Goal: Information Seeking & Learning: Find specific fact

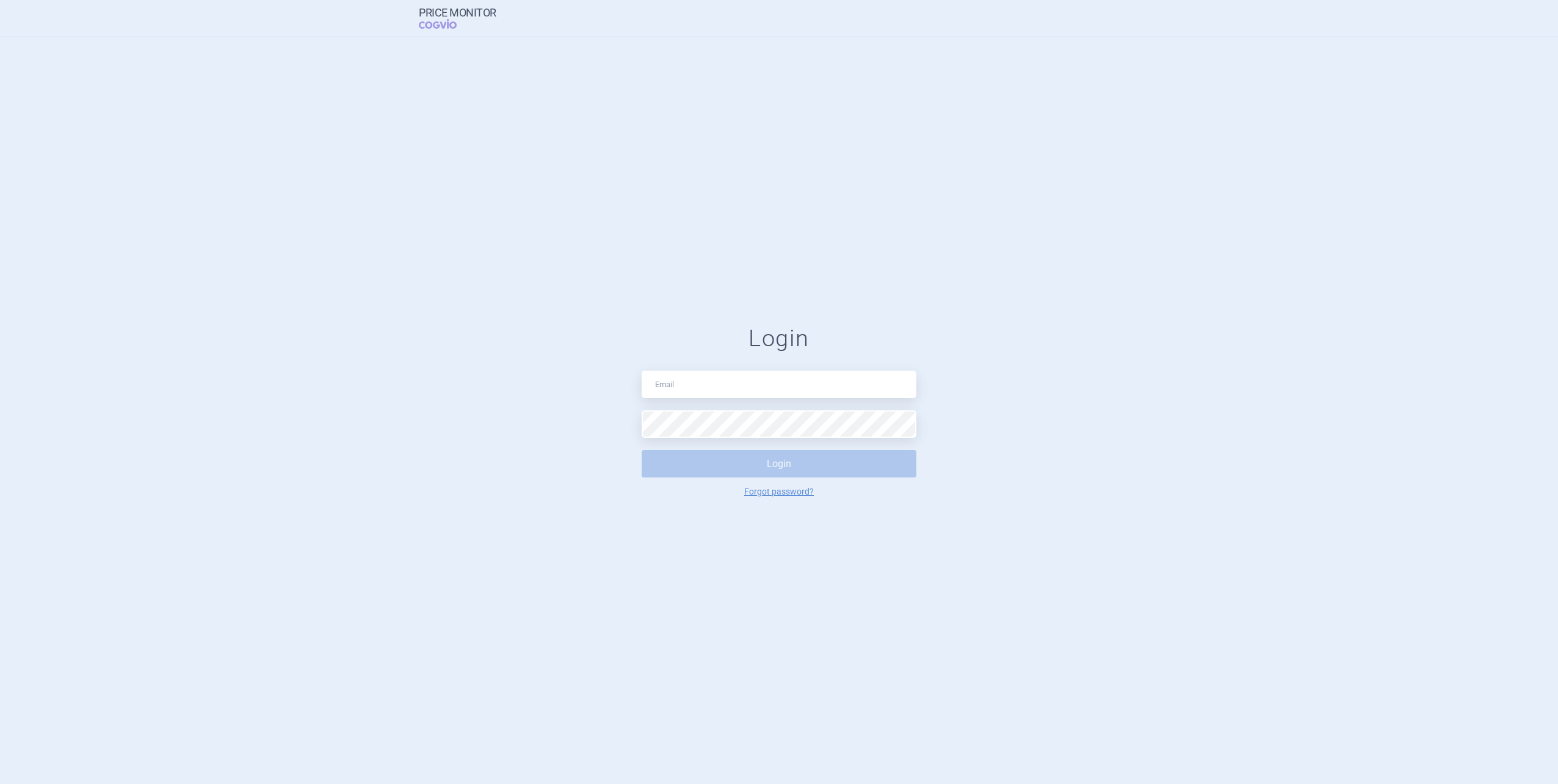
type input "[PERSON_NAME][EMAIL_ADDRESS][DOMAIN_NAME]"
click at [813, 409] on div "Login [PERSON_NAME][EMAIL_ADDRESS][DOMAIN_NAME] Login Forgot password?" at bounding box center [779, 411] width 275 height 172
click at [802, 457] on button "Login" at bounding box center [779, 463] width 275 height 27
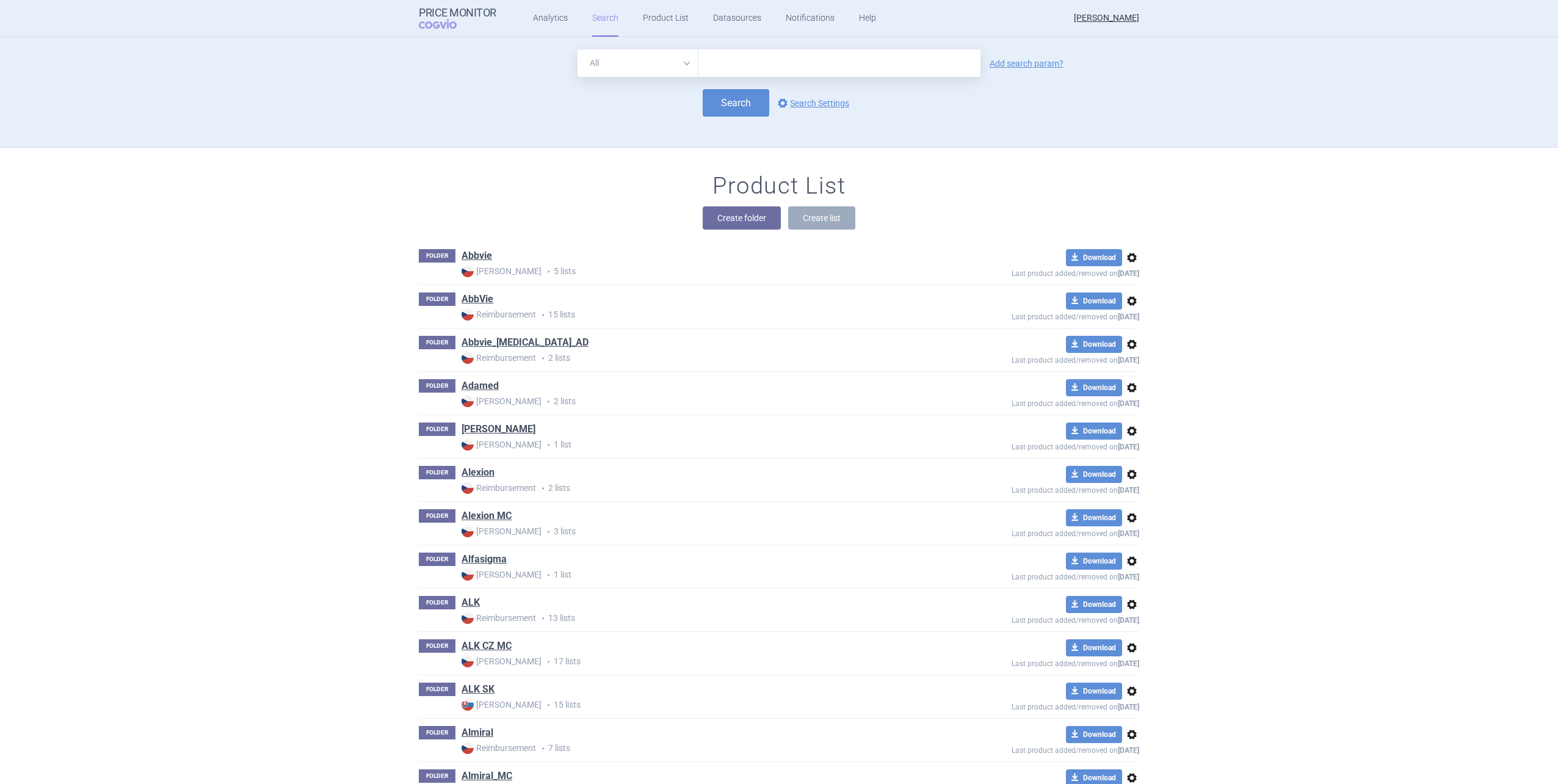
click at [729, 67] on input "text" at bounding box center [839, 63] width 282 height 27
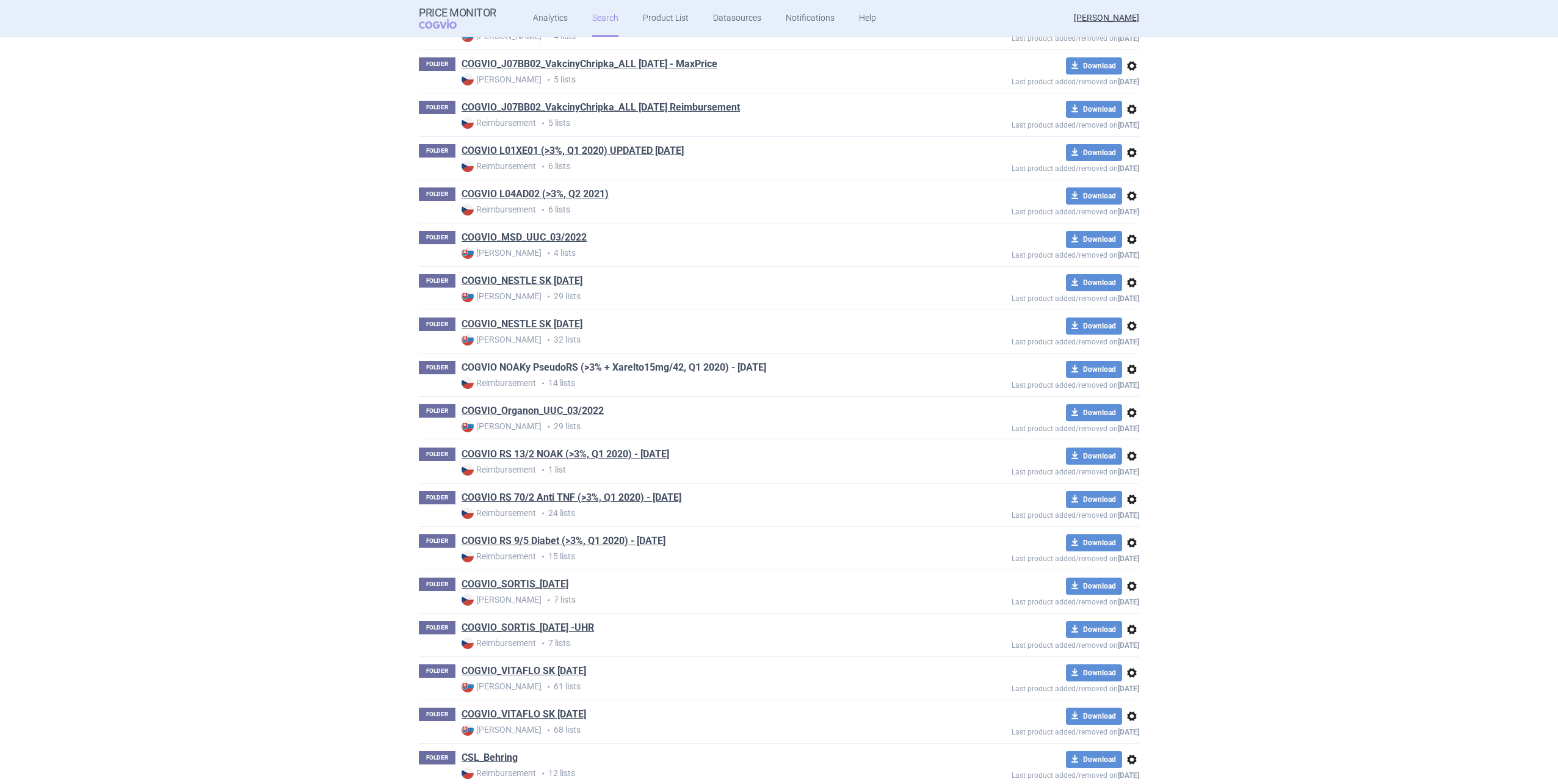
scroll to position [6475, 0]
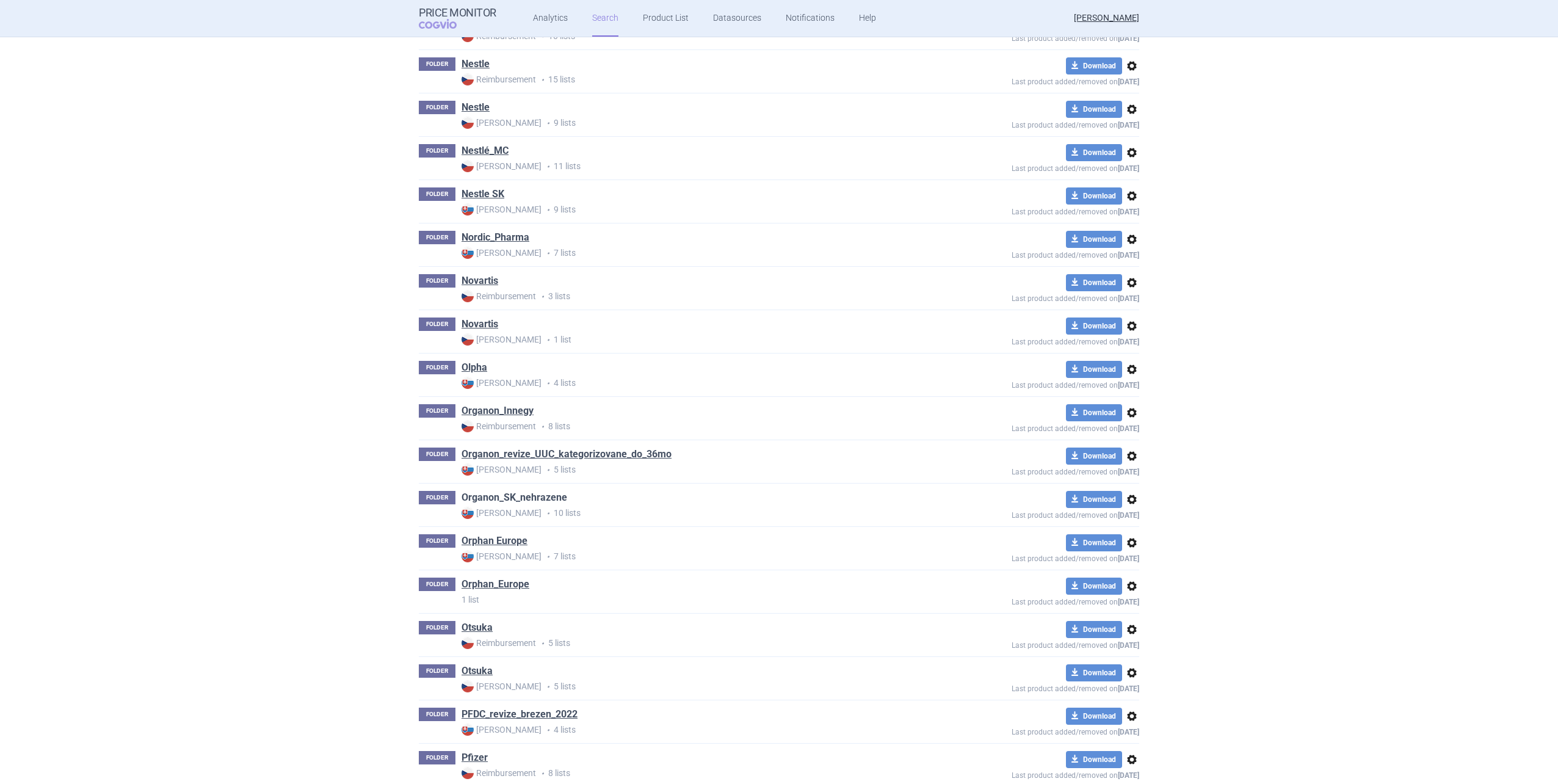
click at [532, 494] on link "Organon_SK_nehrazene" at bounding box center [514, 497] width 106 height 14
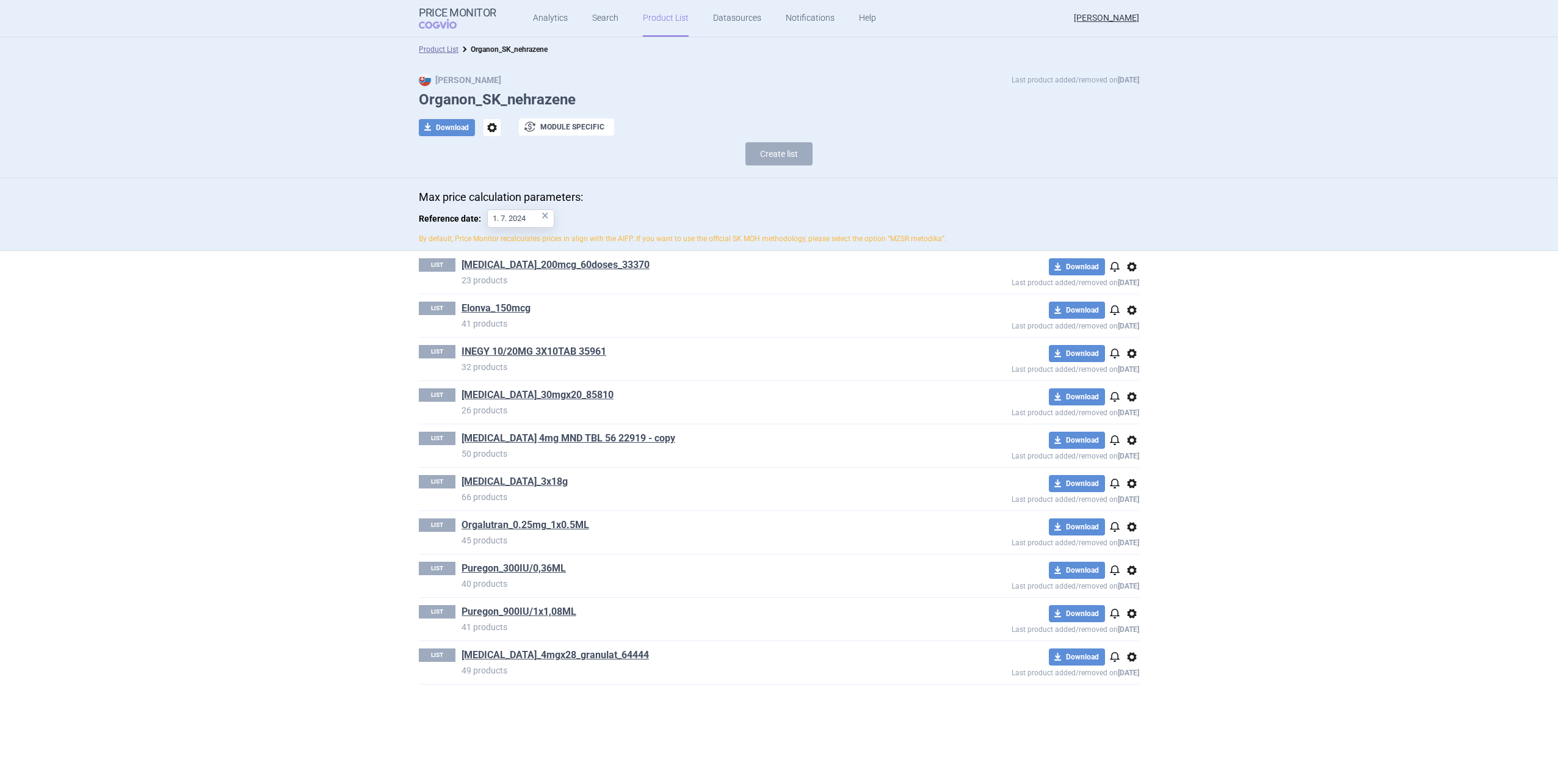
click at [532, 517] on div "LIST Orgalutran_0.25mg_1x0.5ML 45 products download Download notifications opti…" at bounding box center [779, 532] width 720 height 43
click at [532, 521] on link "Orgalutran_0.25mg_1x0.5ML" at bounding box center [525, 525] width 128 height 14
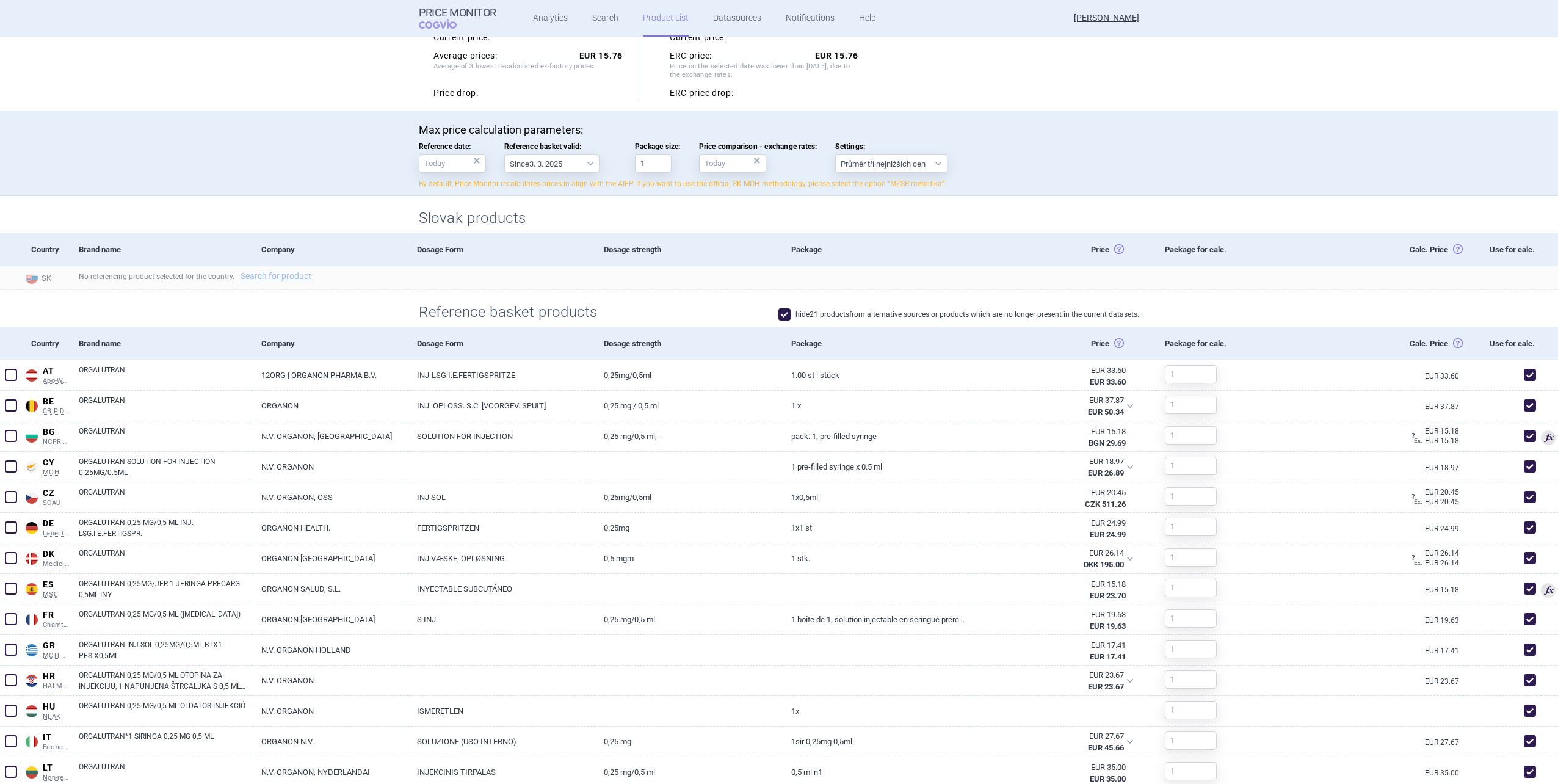
scroll to position [122, 0]
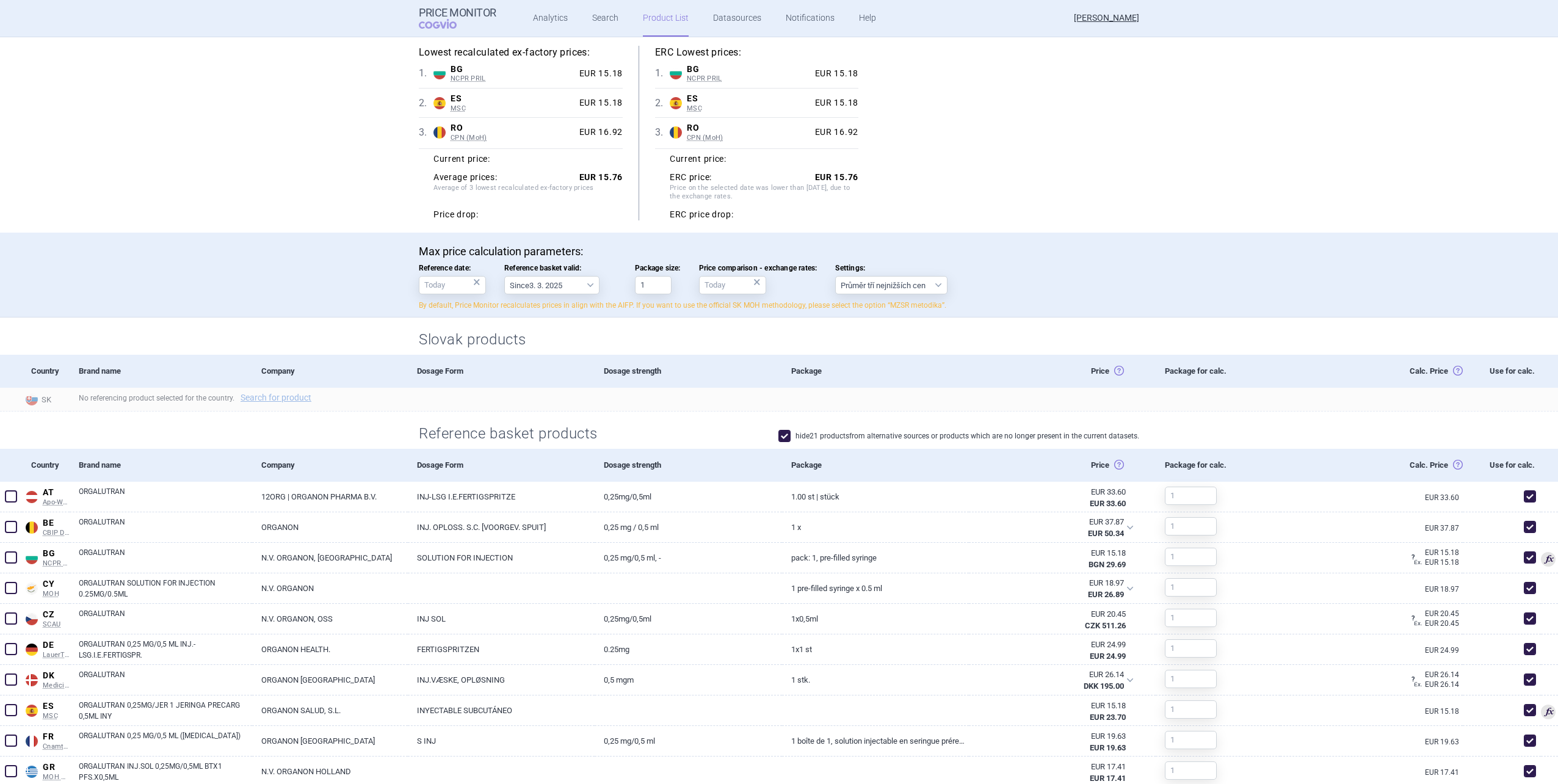
click at [835, 439] on label "hide 21 products from alternative sources or products which are no longer prese…" at bounding box center [959, 436] width 361 height 12
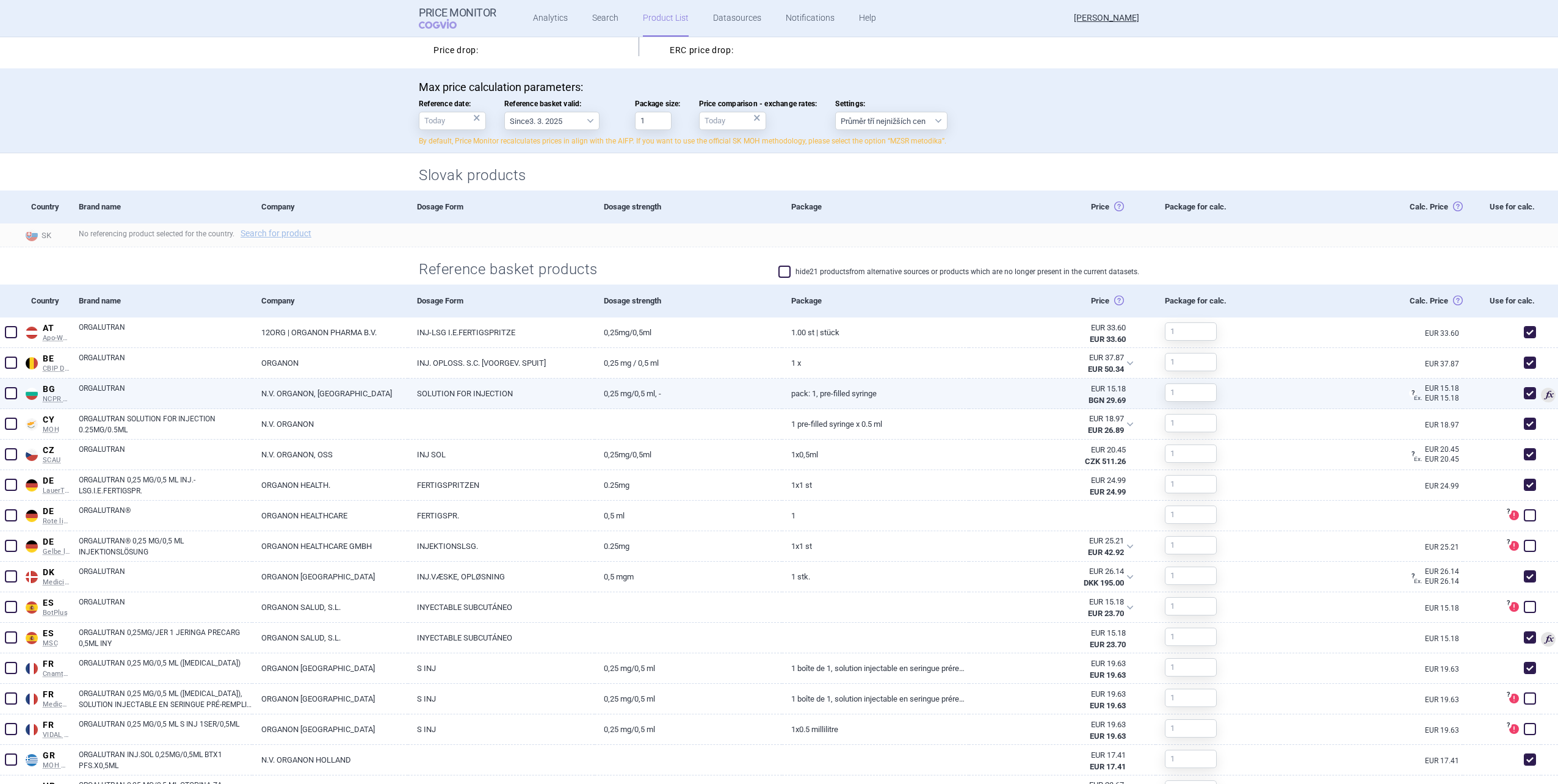
scroll to position [281, 0]
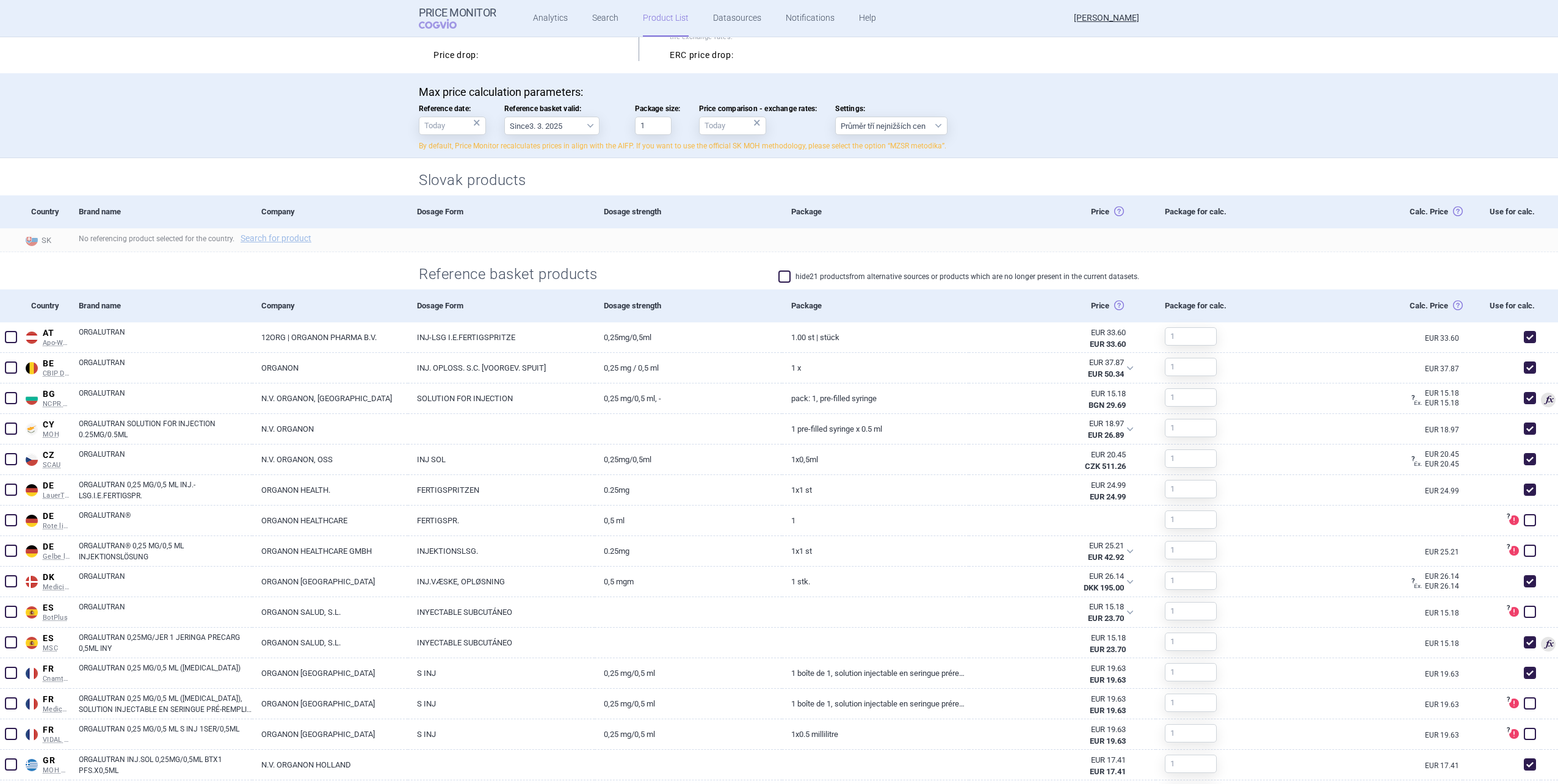
click at [805, 278] on label "hide 21 products from alternative sources or products which are no longer prese…" at bounding box center [959, 277] width 361 height 12
checkbox input "true"
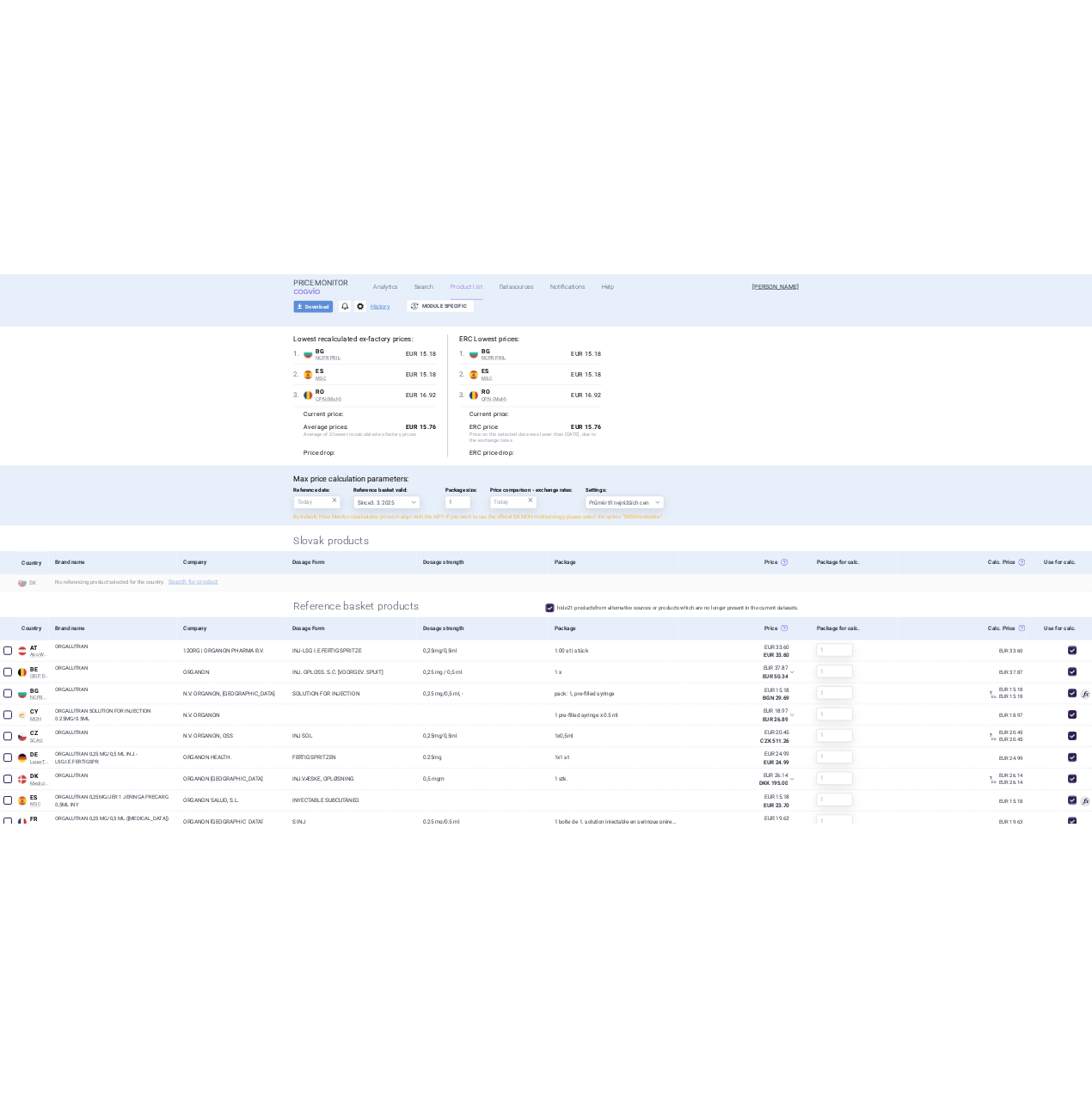
scroll to position [52, 0]
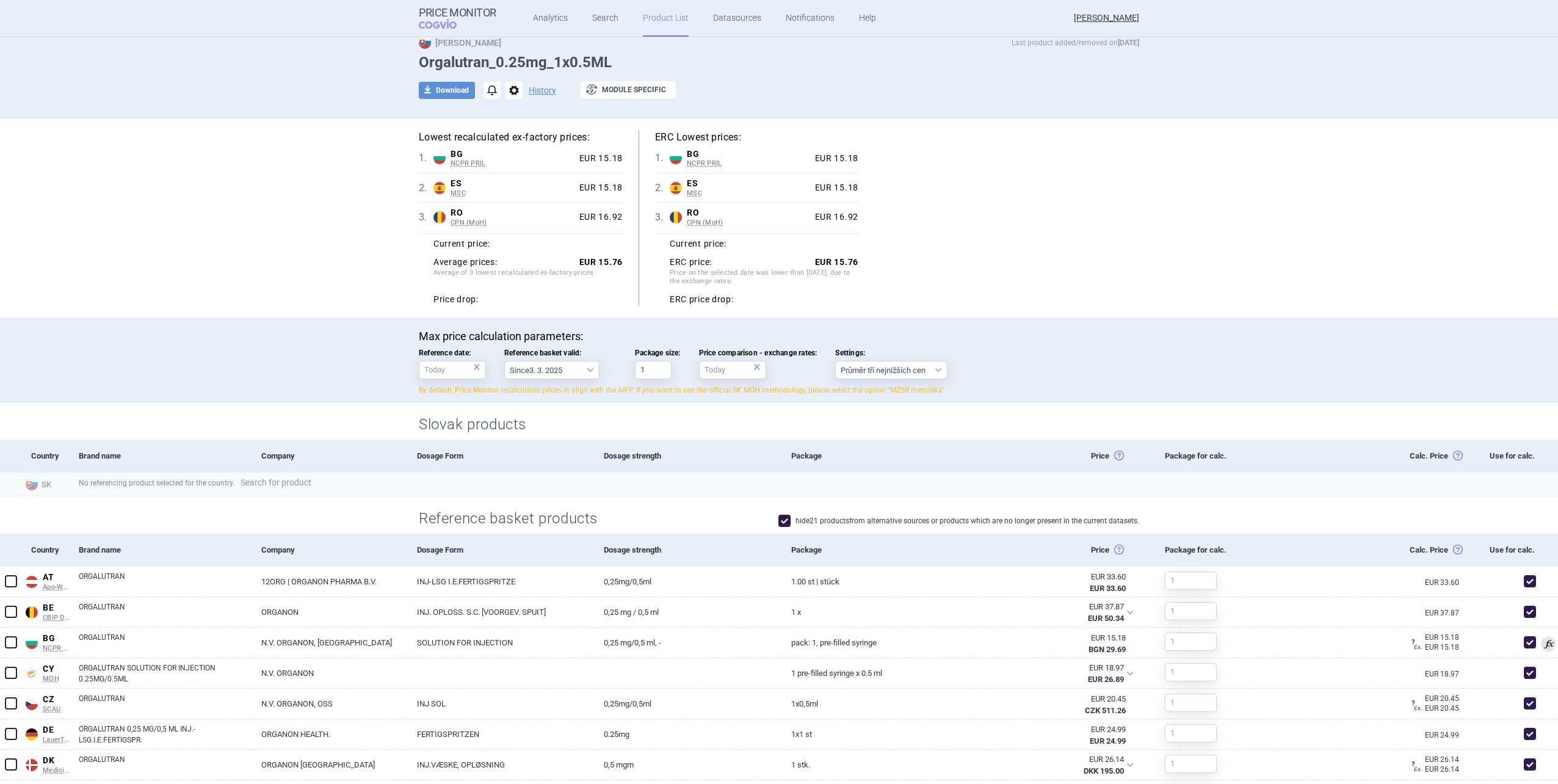
click at [265, 482] on link "Search for product" at bounding box center [276, 482] width 71 height 9
select select "country"
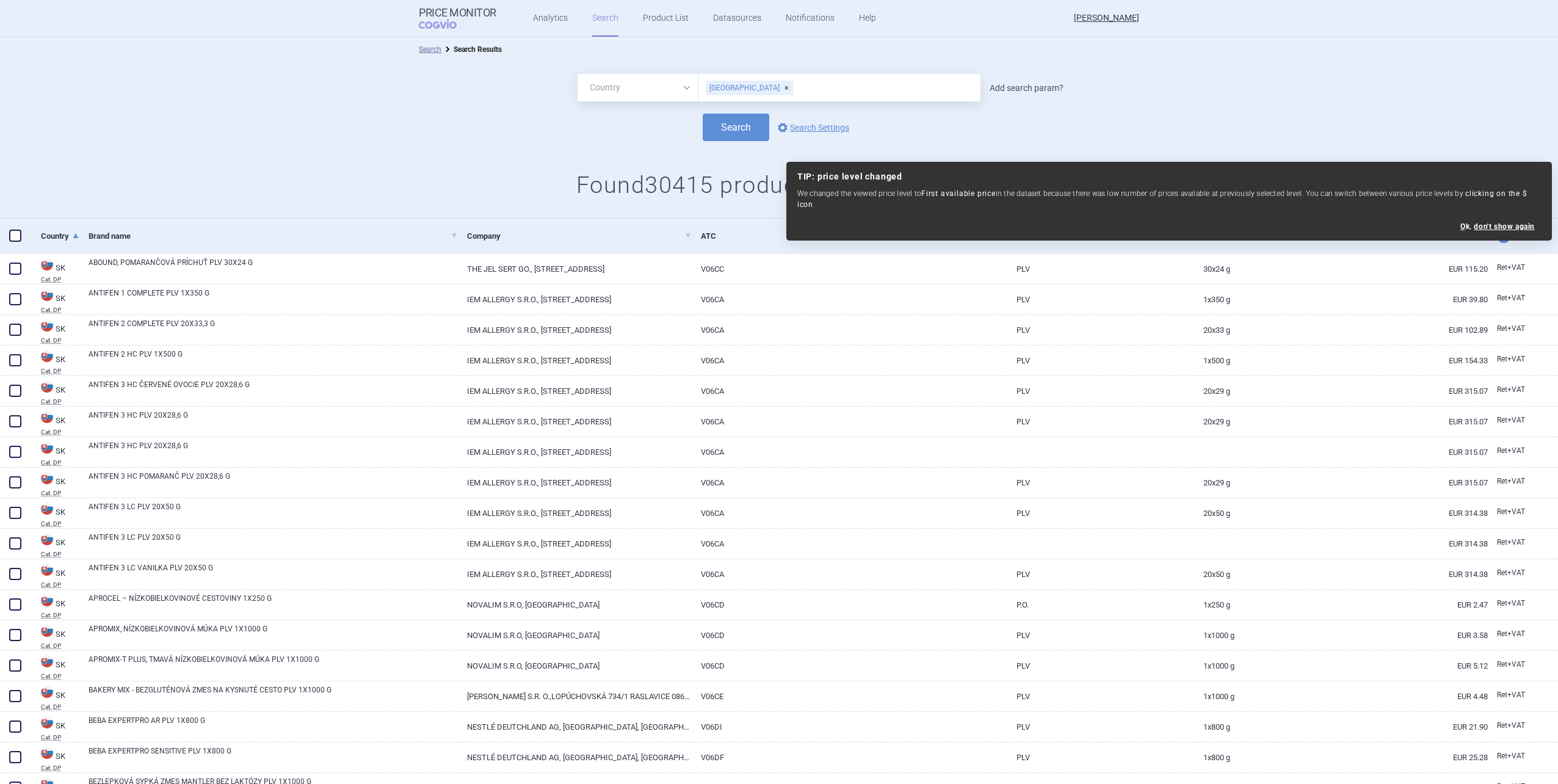
click at [1034, 92] on link "Add search param?" at bounding box center [1026, 88] width 74 height 9
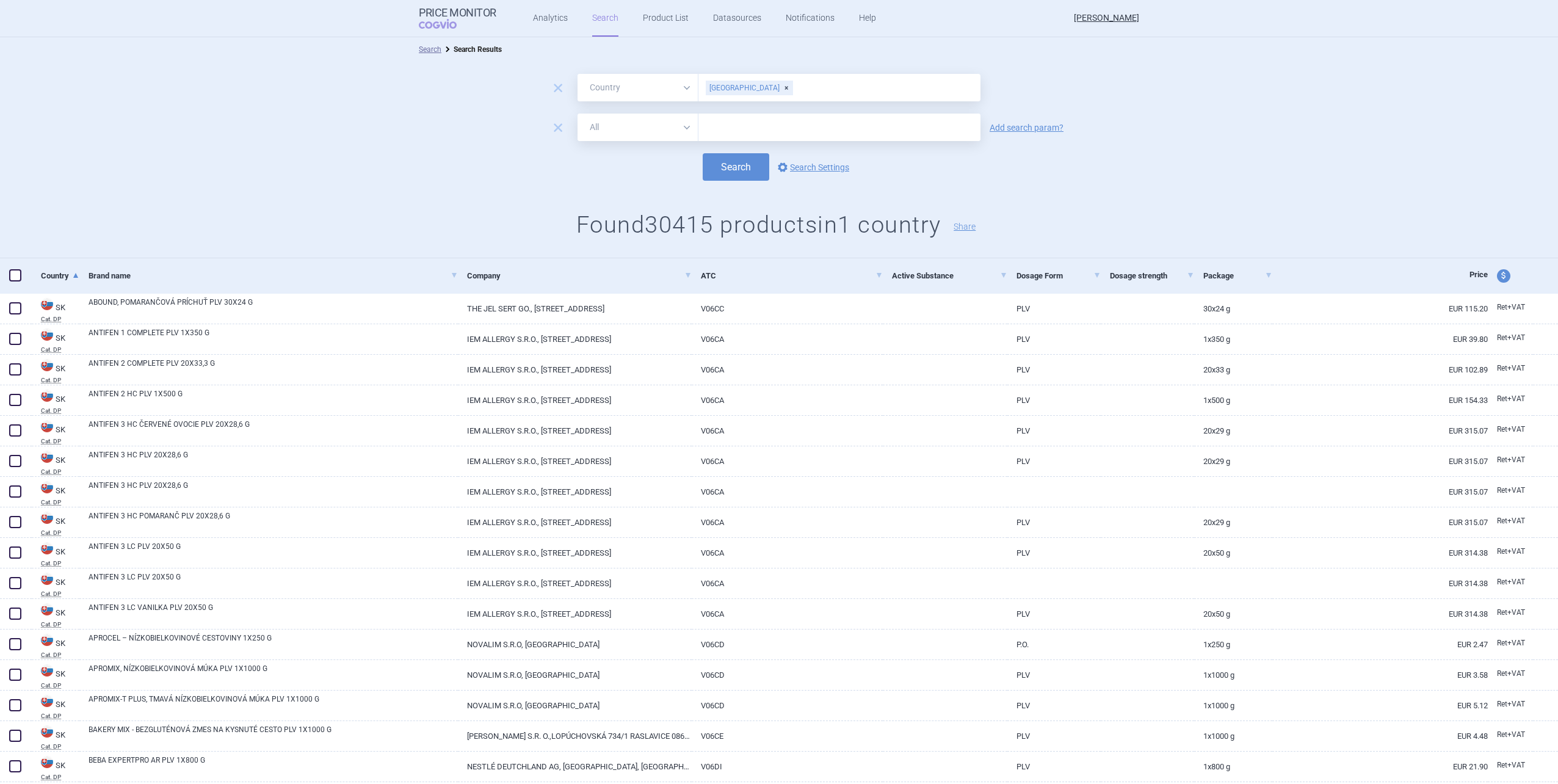
click at [624, 122] on select "All Brand Name ATC Company Active Substance Country Newer than" at bounding box center [637, 127] width 121 height 27
select select "brandName"
click at [577, 113] on select "All Brand Name ATC Company Active Substance Country Newer than" at bounding box center [637, 127] width 121 height 27
click at [741, 128] on input "text" at bounding box center [839, 127] width 282 height 27
type input "orgalutran"
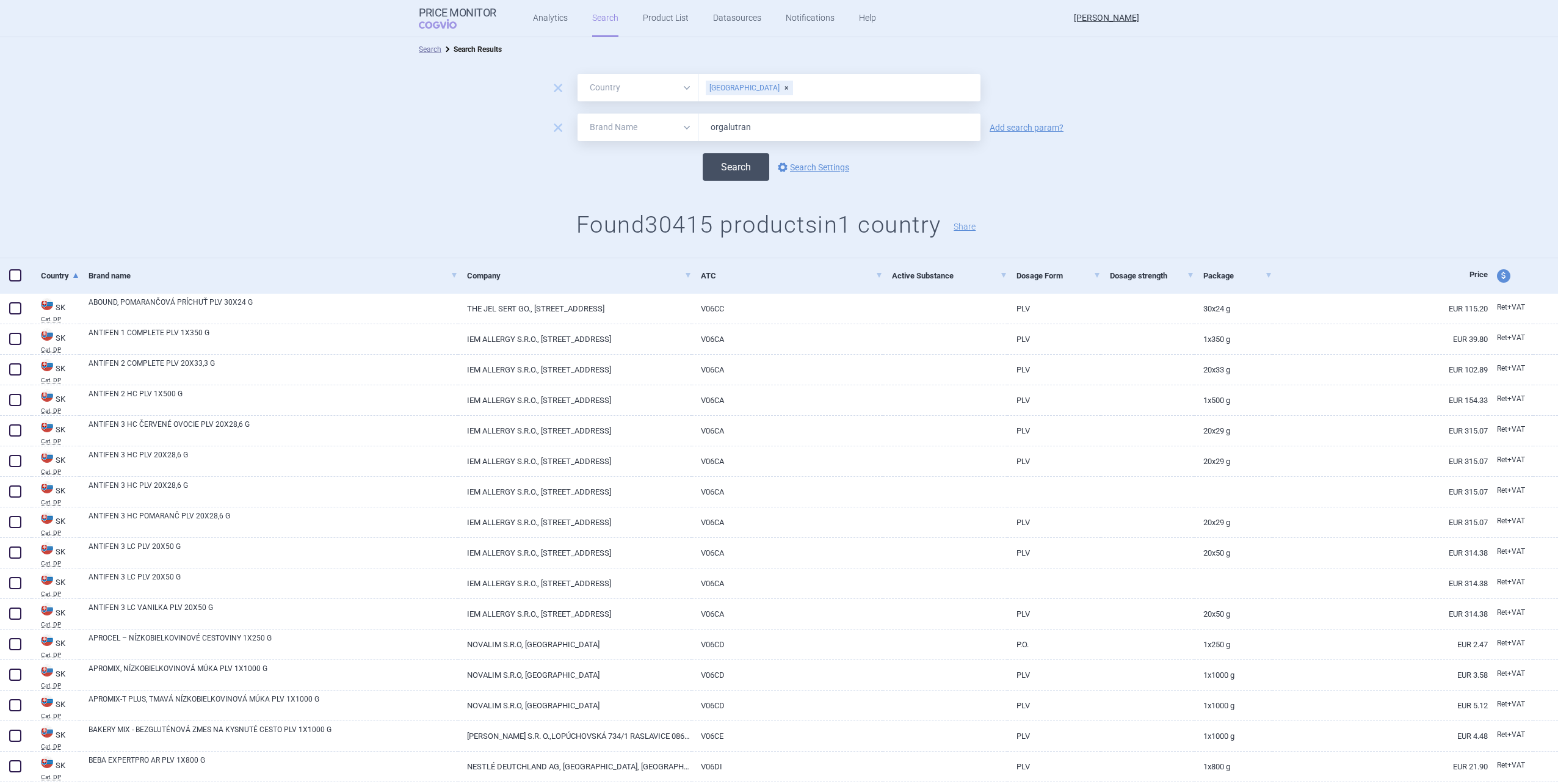
click at [746, 175] on button "Search" at bounding box center [735, 167] width 66 height 27
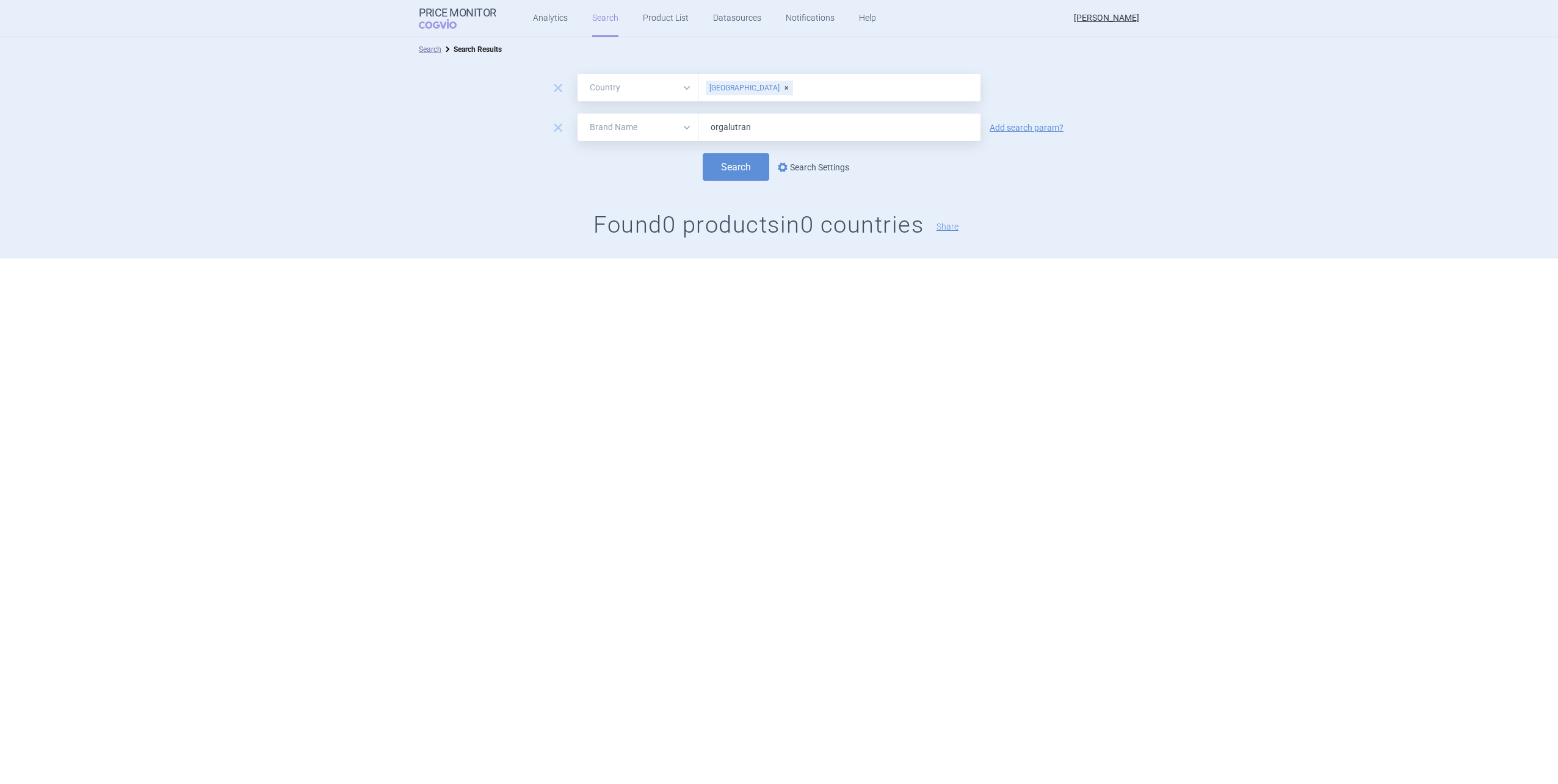
click at [818, 168] on link "options Search Settings" at bounding box center [812, 167] width 74 height 15
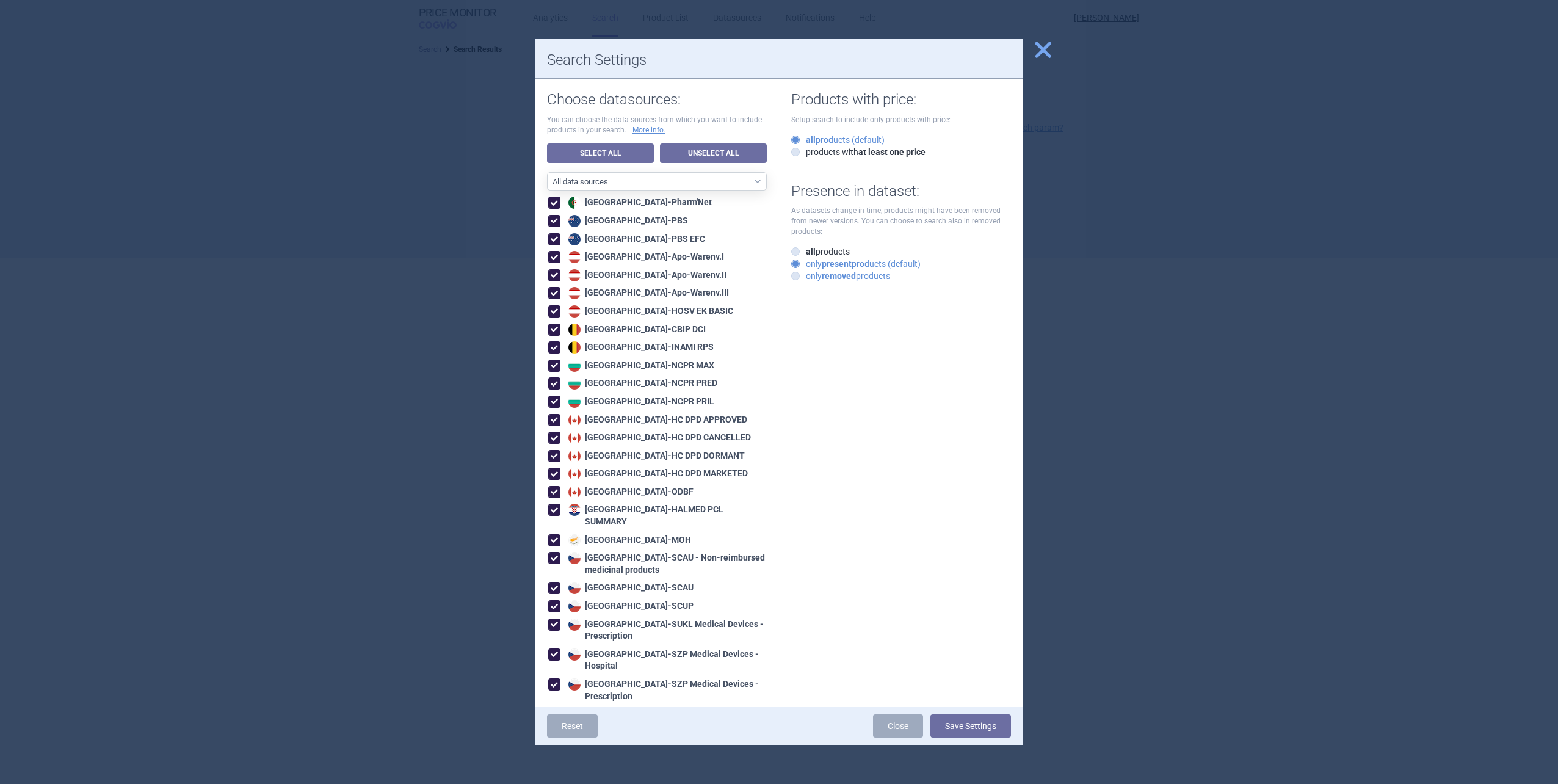
click at [794, 274] on icon at bounding box center [795, 276] width 9 height 9
click at [794, 274] on input "only removed products" at bounding box center [798, 277] width 12 height 12
radio input "true"
click at [939, 725] on button "Save Settings" at bounding box center [971, 725] width 81 height 23
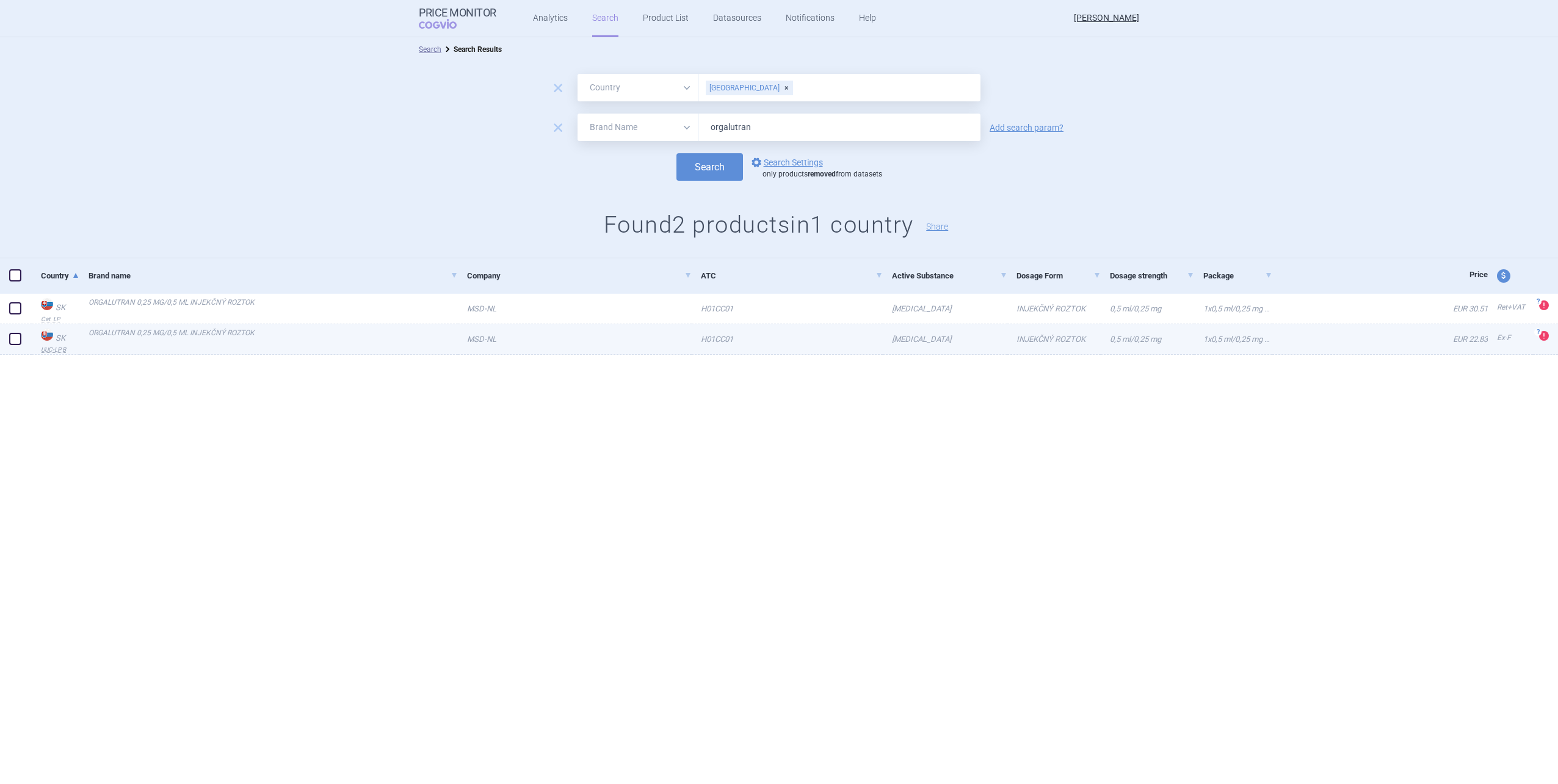
click at [763, 342] on link "H01CC01" at bounding box center [787, 339] width 191 height 30
select select "EUR"
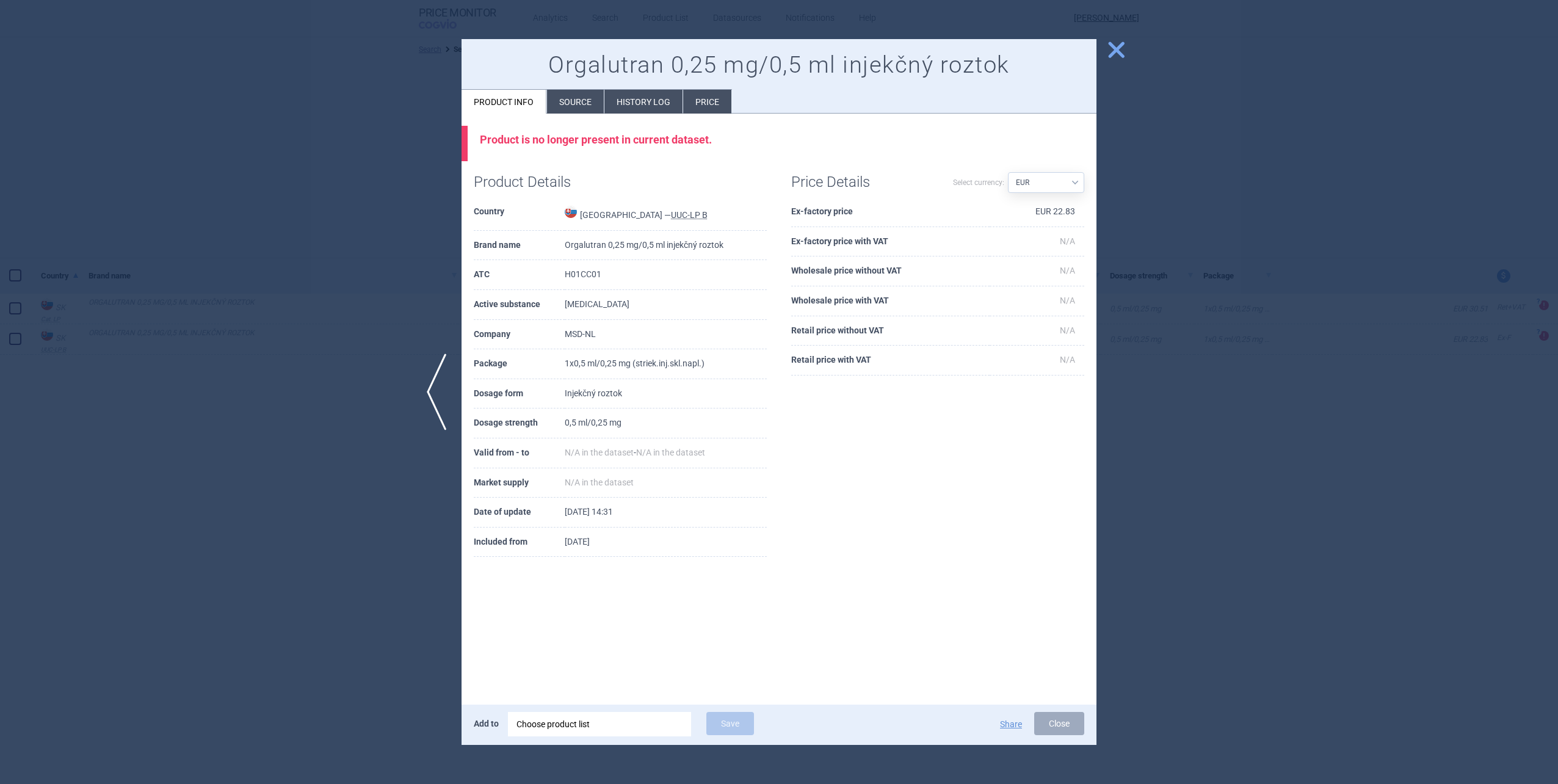
click at [652, 106] on li "History log" at bounding box center [644, 102] width 78 height 24
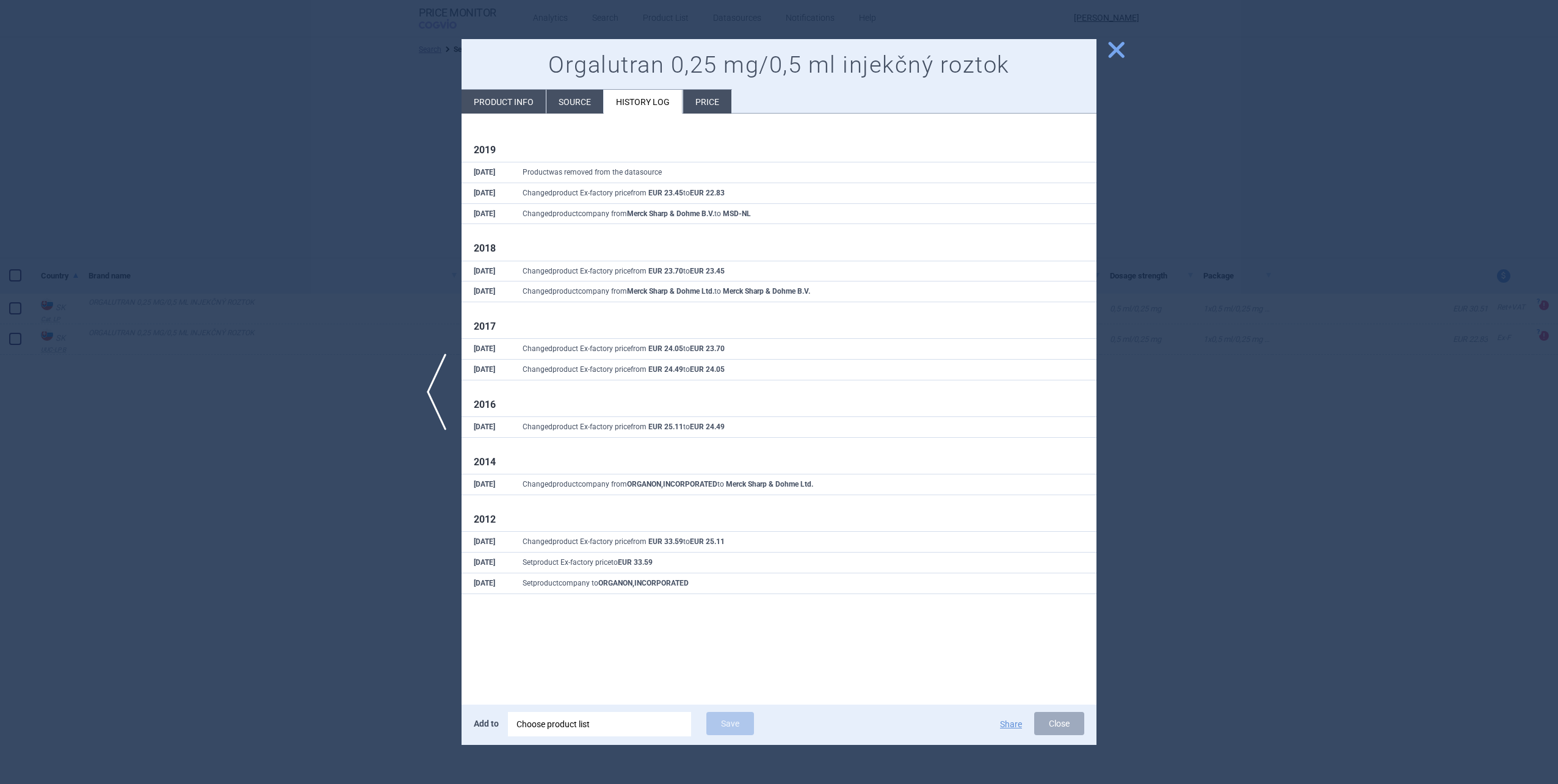
click at [1004, 486] on td "Changed product company from ORGANON,INCORPORATED to Merck Sharp & Dohme Ltd." at bounding box center [803, 485] width 586 height 21
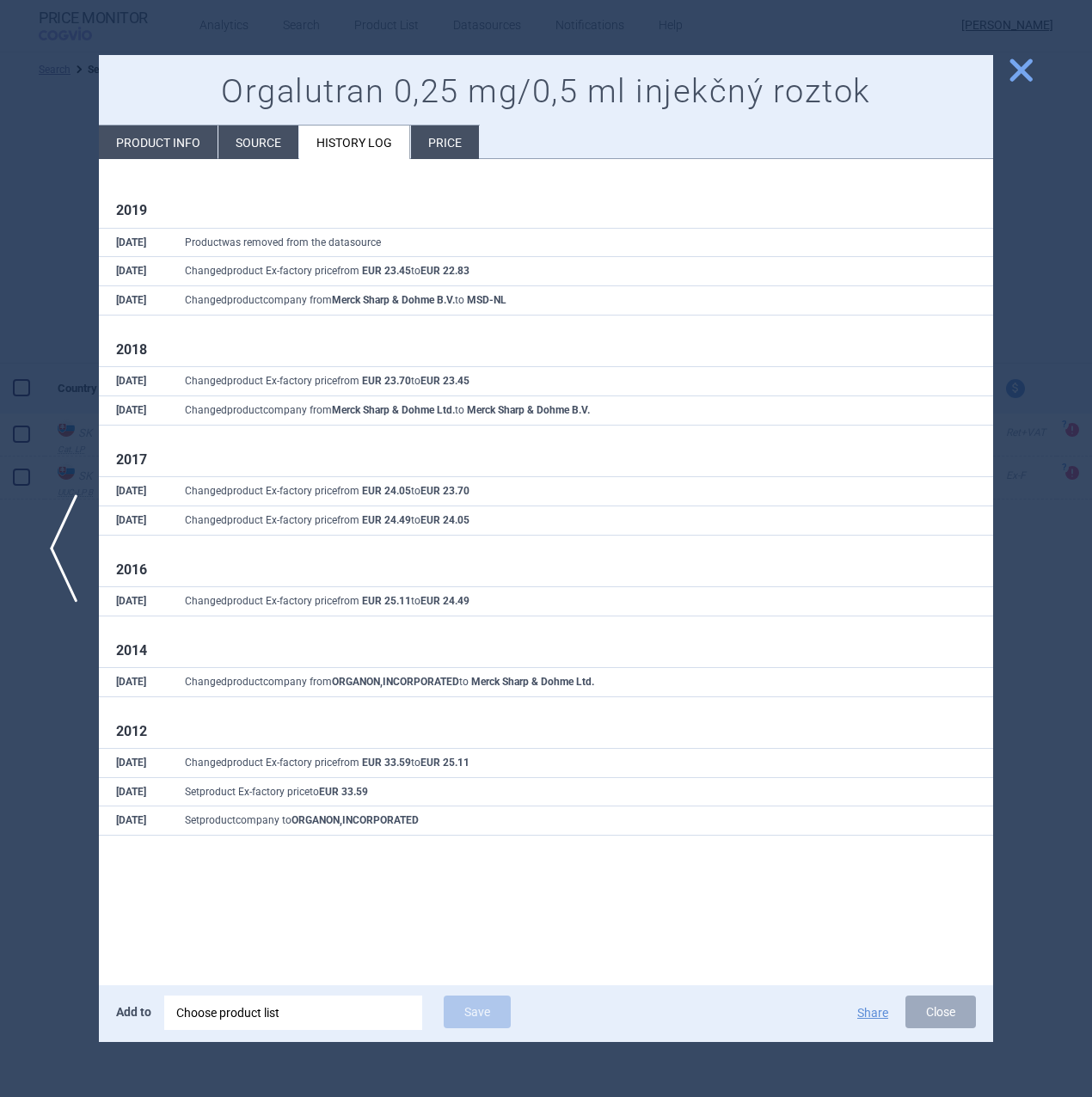
click at [279, 140] on li "Source" at bounding box center [258, 142] width 80 height 33
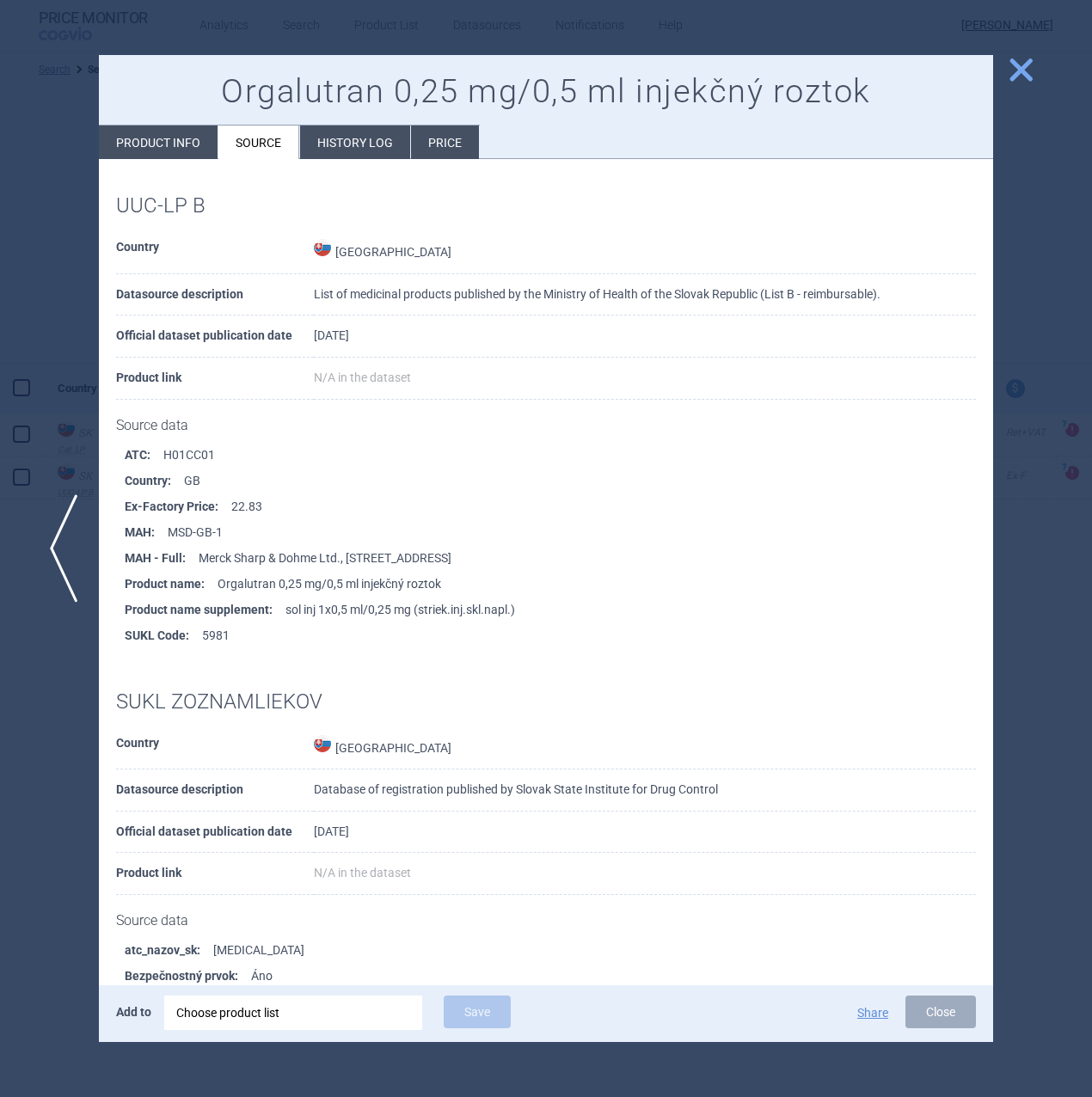
click at [1009, 65] on span "close" at bounding box center [1020, 70] width 30 height 30
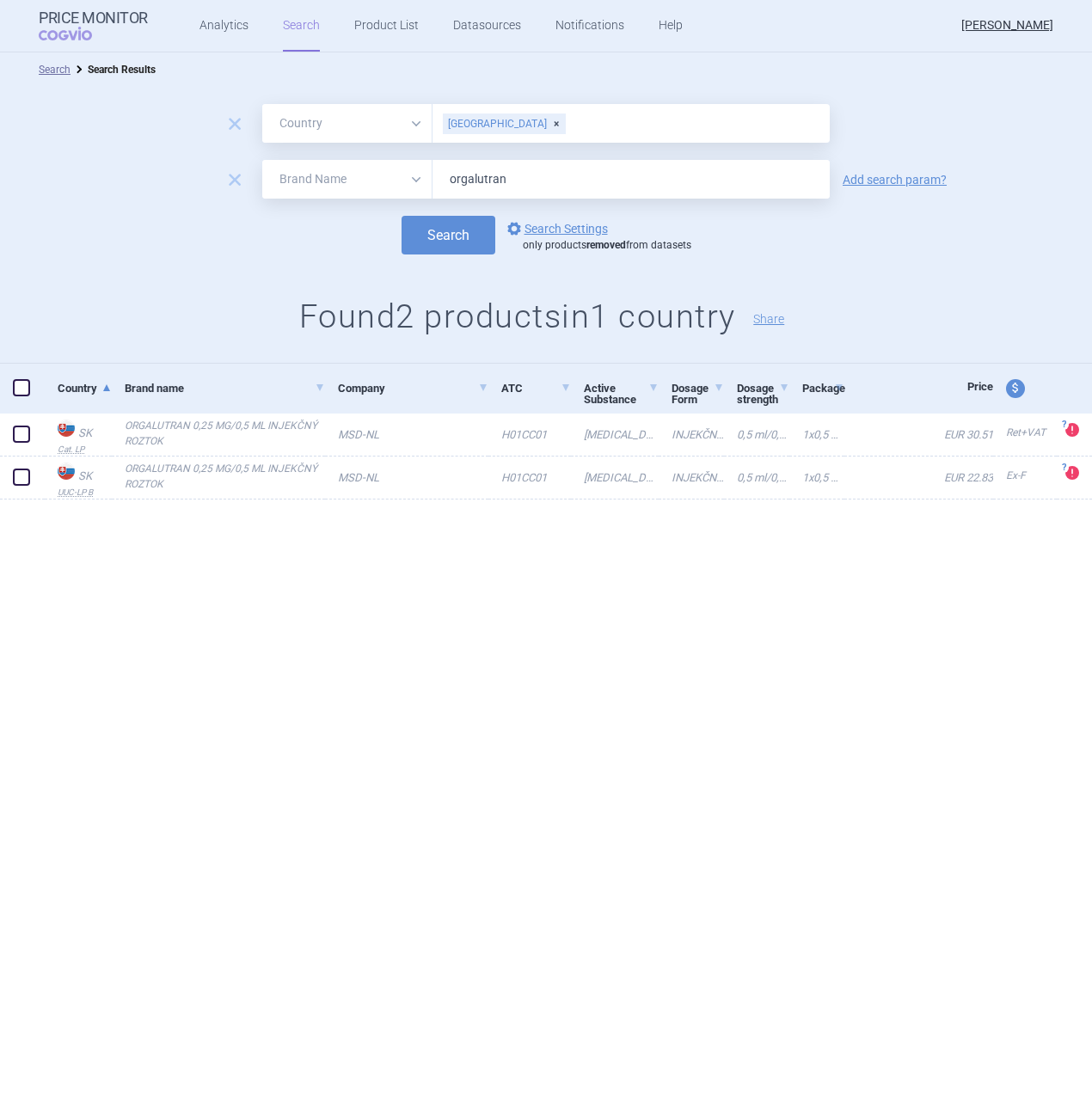
click at [411, 617] on div "Search Search Results remove All Brand Name ATC Company Active Substance Countr…" at bounding box center [546, 575] width 1092 height 1045
